Goal: Task Accomplishment & Management: Use online tool/utility

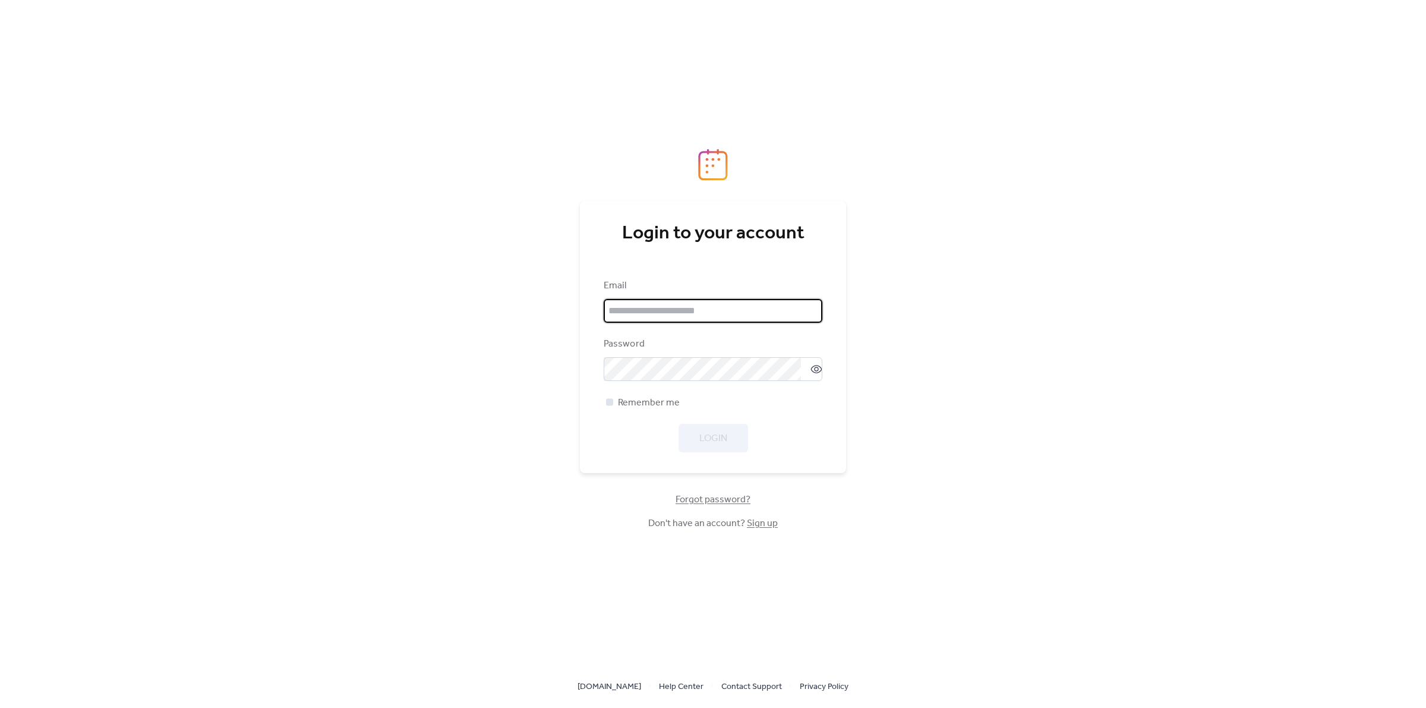
type input "**********"
click at [611, 402] on div at bounding box center [609, 401] width 7 height 7
click at [723, 437] on span "Login" at bounding box center [713, 438] width 28 height 14
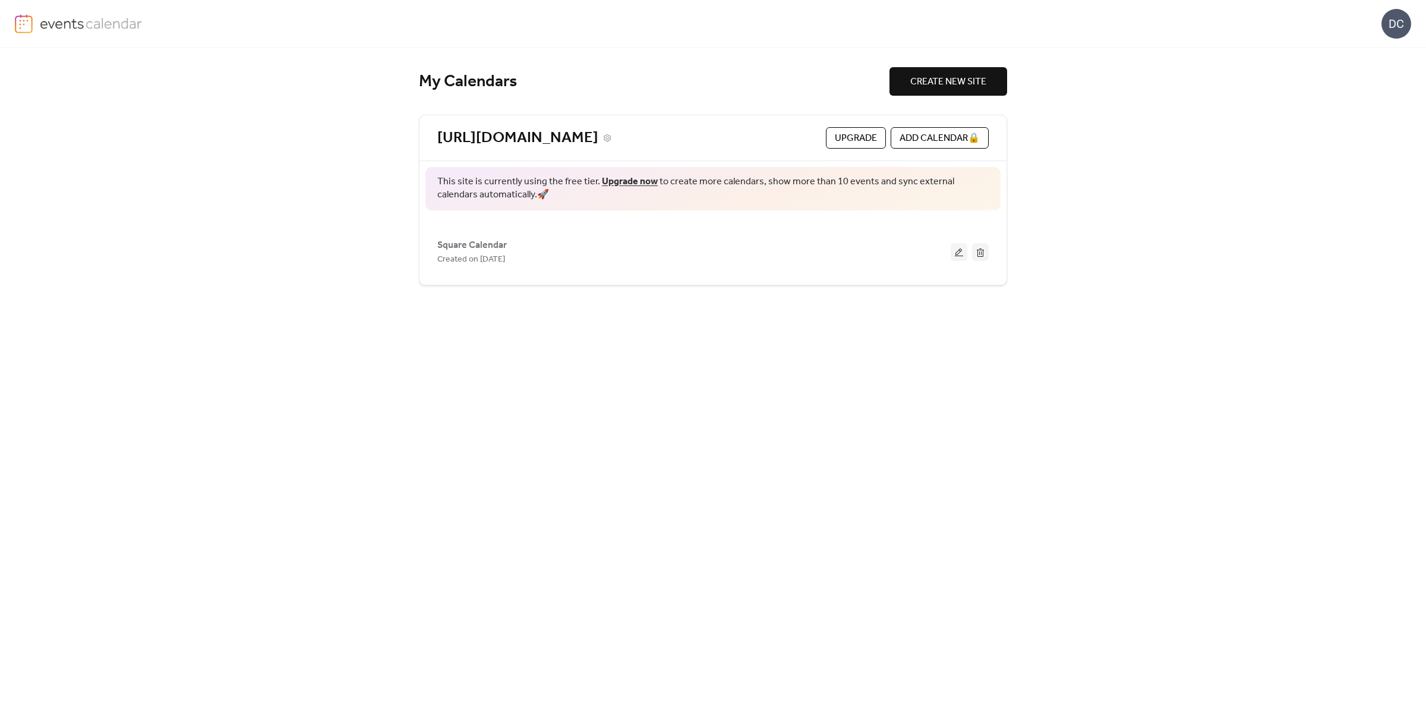
click at [598, 138] on link "[URL][DOMAIN_NAME]" at bounding box center [517, 138] width 161 height 20
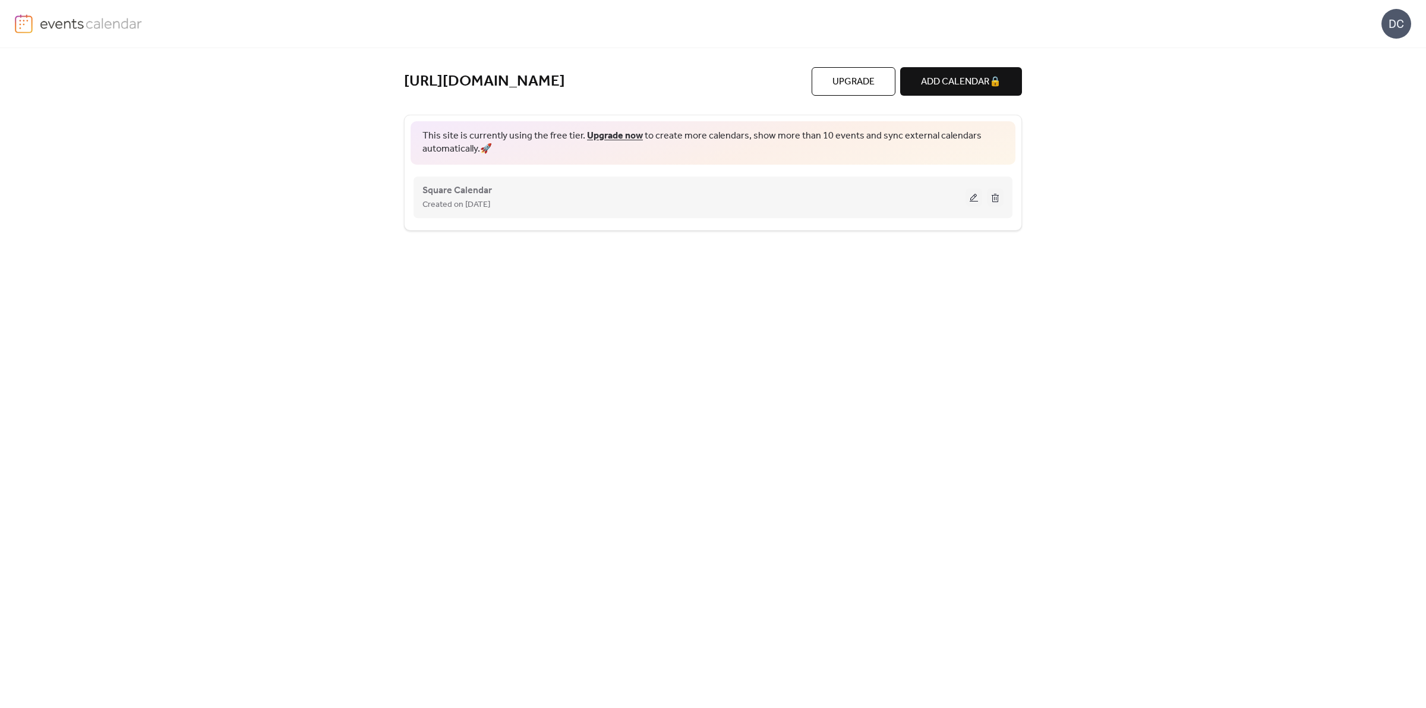
click at [975, 206] on button at bounding box center [974, 197] width 17 height 18
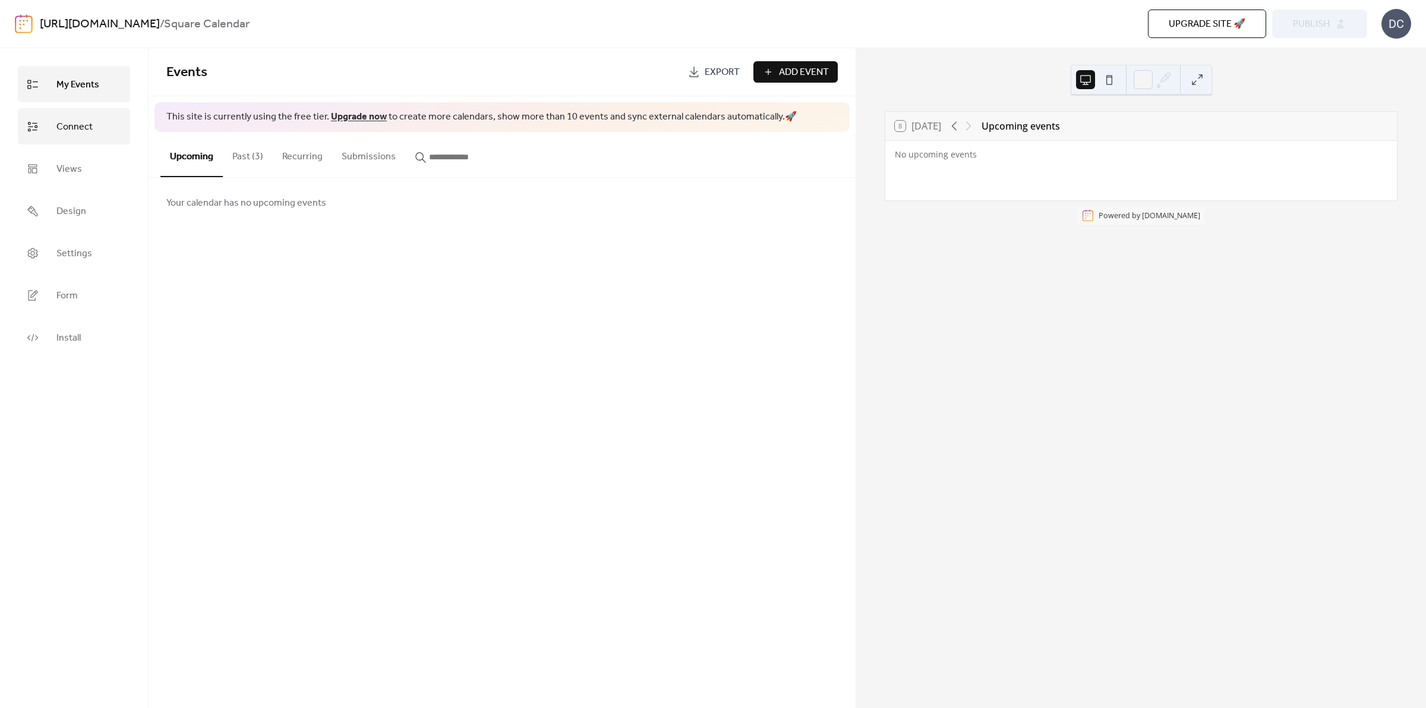
click at [81, 131] on span "Connect" at bounding box center [74, 127] width 36 height 18
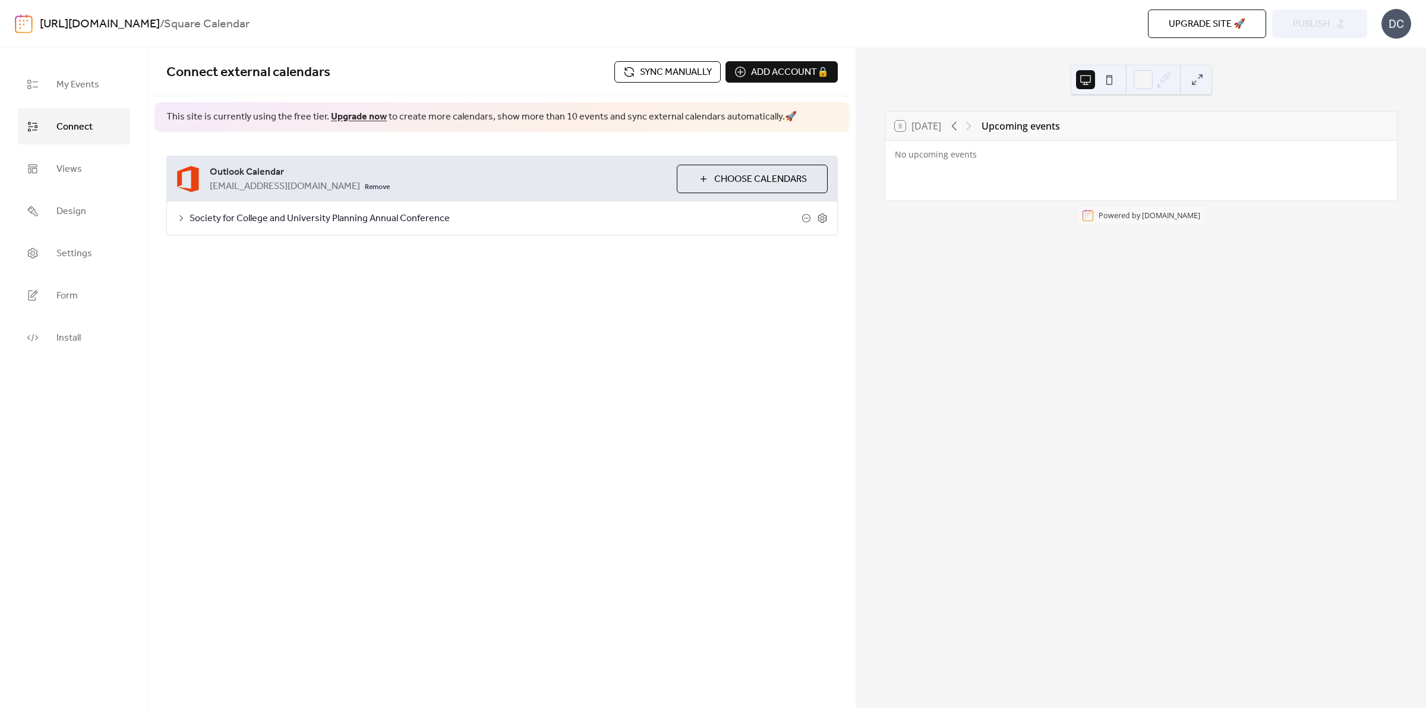
click at [761, 179] on span "Choose Calendars" at bounding box center [760, 179] width 93 height 14
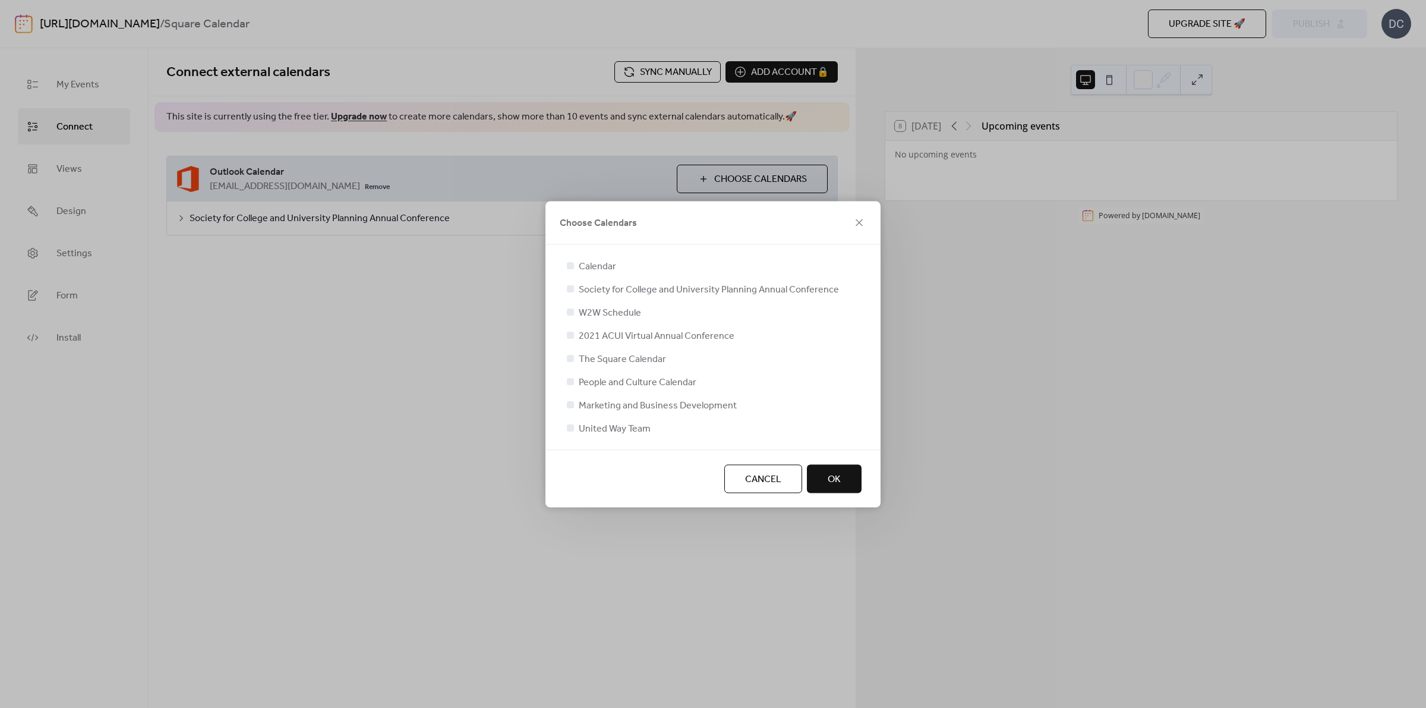
click at [648, 360] on span "The Square Calendar" at bounding box center [622, 359] width 87 height 14
click at [569, 361] on div at bounding box center [571, 358] width 12 height 12
click at [571, 360] on div at bounding box center [570, 357] width 7 height 7
click at [569, 354] on div "Calendar Society for College and University Planning Annual Conference W2W Sche…" at bounding box center [713, 346] width 297 height 176
click at [569, 357] on div at bounding box center [570, 357] width 7 height 7
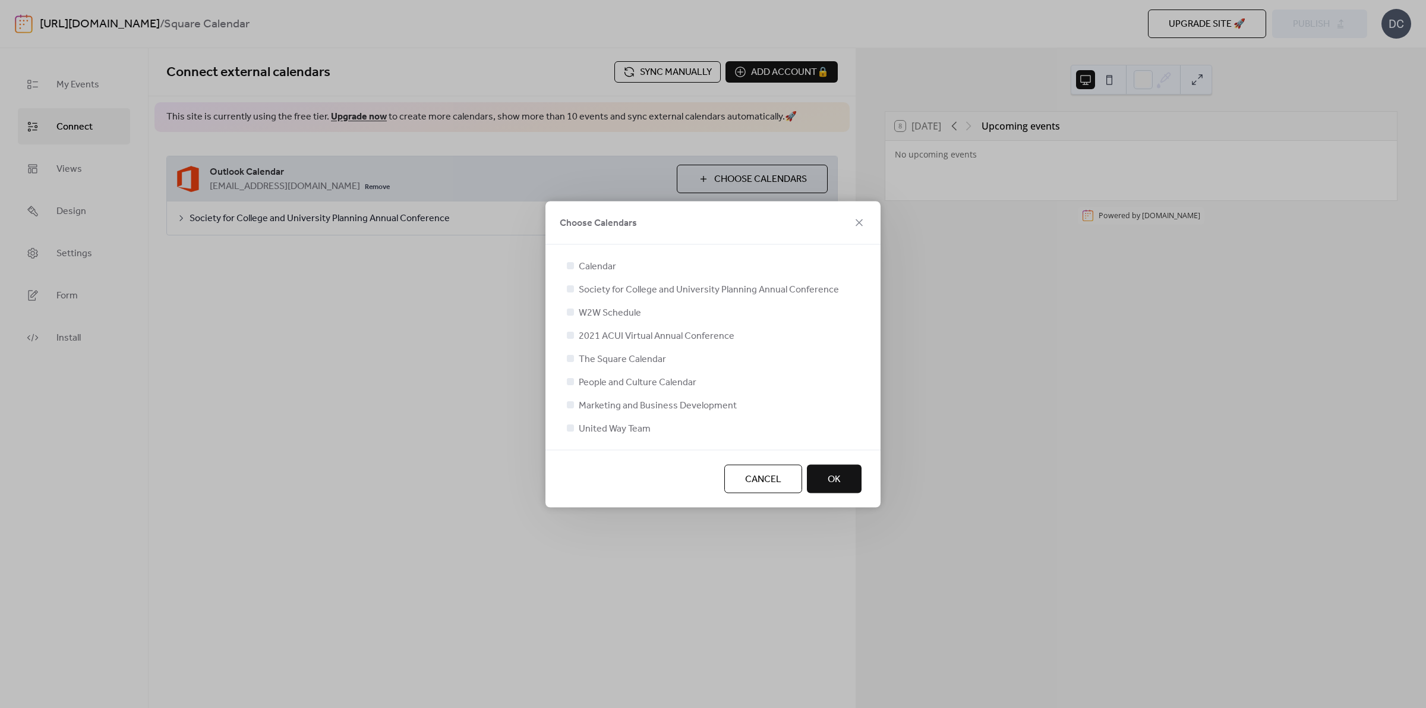
click at [569, 357] on div at bounding box center [570, 357] width 7 height 7
click at [573, 289] on div at bounding box center [570, 288] width 7 height 7
click at [570, 360] on div at bounding box center [570, 357] width 7 height 7
click at [823, 482] on button "OK" at bounding box center [834, 478] width 55 height 29
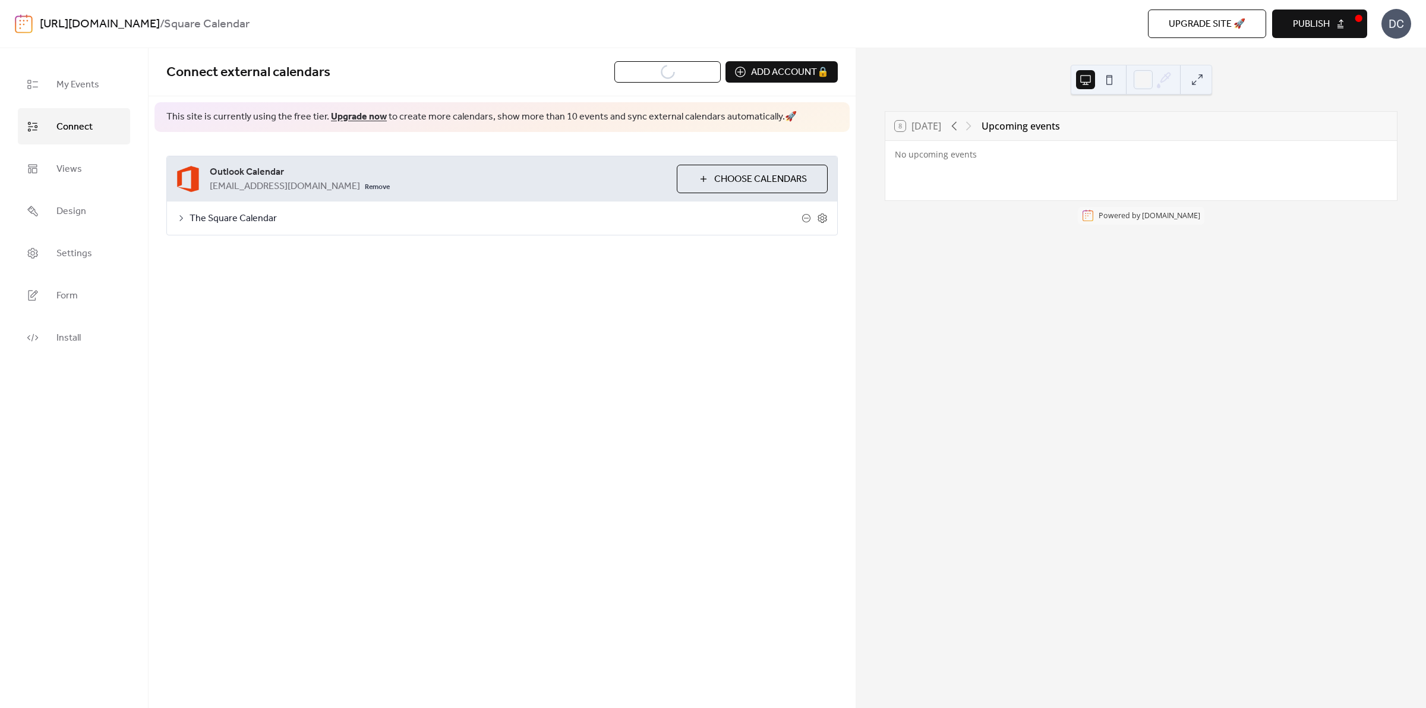
click at [1329, 21] on span "Publish" at bounding box center [1311, 24] width 37 height 14
